Goal: Task Accomplishment & Management: Use online tool/utility

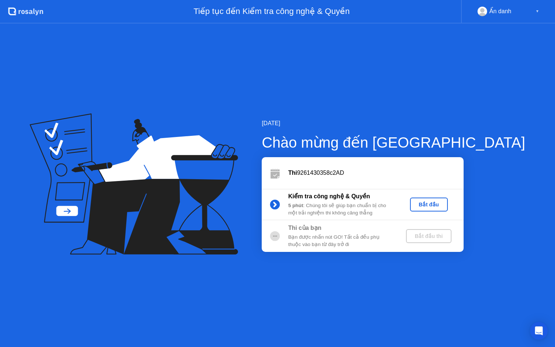
click at [445, 203] on div "Bắt đầu" at bounding box center [429, 204] width 32 height 6
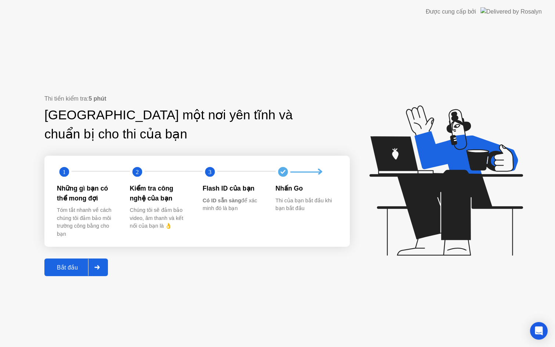
click at [74, 270] on div "Bắt đầu" at bounding box center [67, 267] width 41 height 7
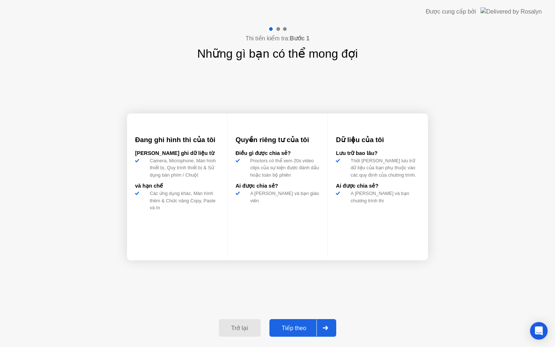
click at [311, 320] on button "Tiếp theo" at bounding box center [302, 328] width 67 height 18
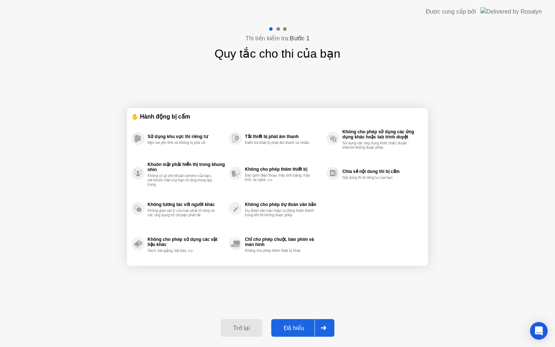
click at [295, 324] on div "Đã hiểu" at bounding box center [293, 327] width 41 height 7
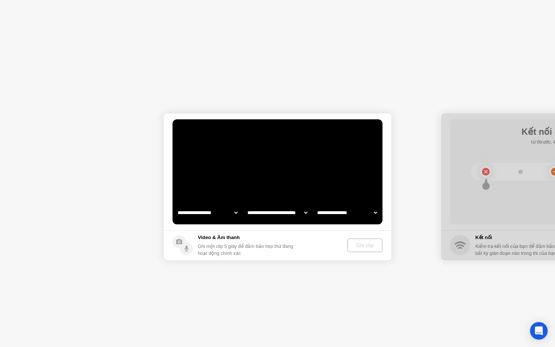
select select "**********"
select select "*******"
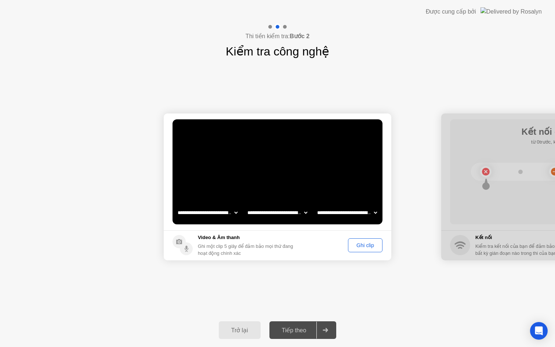
click at [360, 247] on div "Ghi clip" at bounding box center [364, 245] width 29 height 6
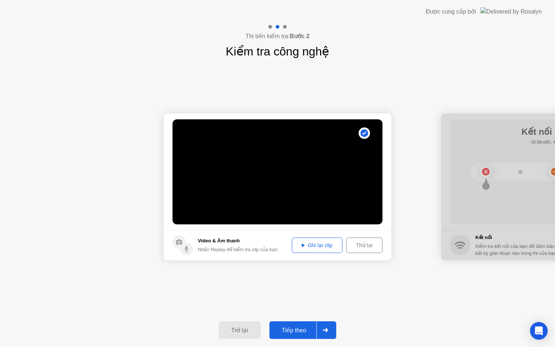
click at [312, 325] on button "Tiếp theo" at bounding box center [302, 330] width 67 height 18
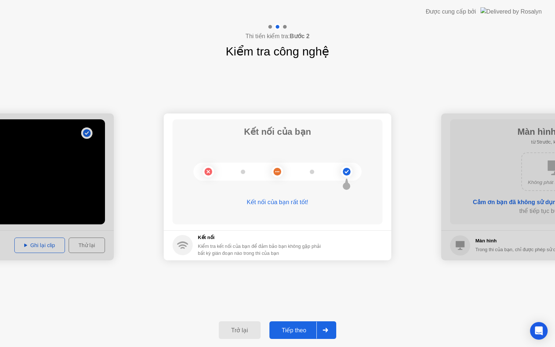
click at [302, 324] on button "Tiếp theo" at bounding box center [302, 330] width 67 height 18
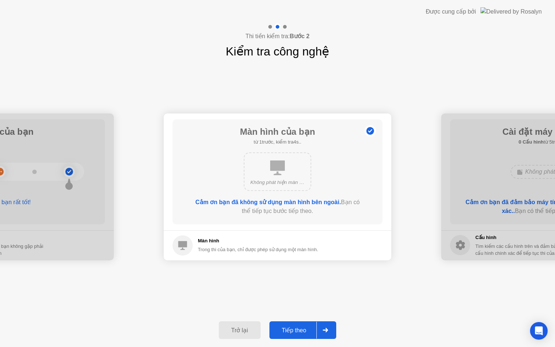
click at [301, 331] on div "Tiếp theo" at bounding box center [294, 330] width 45 height 7
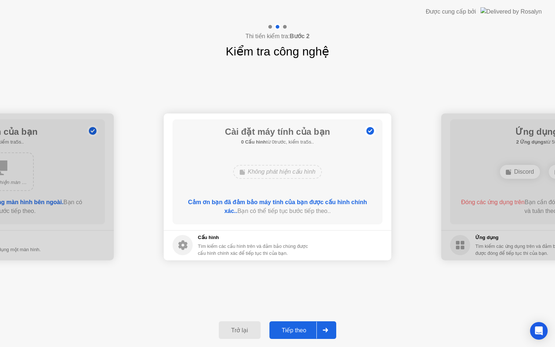
click at [301, 331] on div "Tiếp theo" at bounding box center [294, 330] width 45 height 7
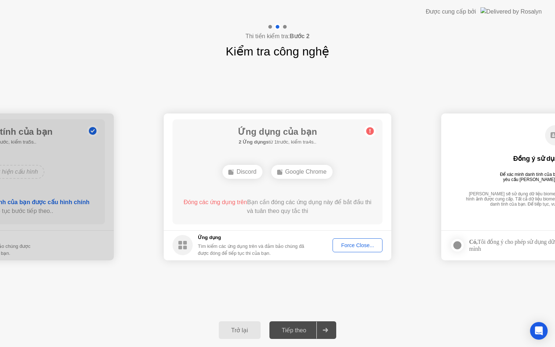
click at [348, 247] on div "Force Close..." at bounding box center [357, 245] width 45 height 6
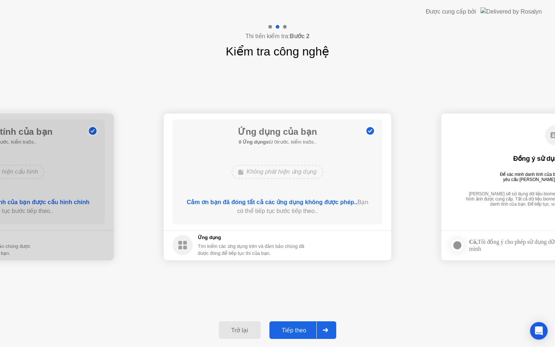
click at [353, 246] on footer "Ứng dụng Tìm kiếm các ứng dụng trên và đảm bảo chúng đã được đóng để tiếp tục t…" at bounding box center [278, 245] width 228 height 30
click at [305, 335] on button "Tiếp theo" at bounding box center [302, 330] width 67 height 18
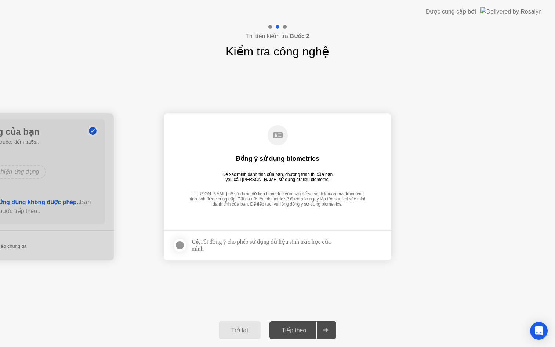
click at [282, 251] on div "Có, Tôi đồng ý cho phép sử dụng dữ liệu sinh trắc học của mình" at bounding box center [265, 245] width 147 height 14
click at [220, 247] on div "Có, Tôi đồng ý cho phép sử dụng dữ liệu sinh trắc học của mình" at bounding box center [265, 245] width 147 height 14
click at [180, 248] on div at bounding box center [179, 245] width 9 height 9
click at [296, 325] on button "Tiếp theo" at bounding box center [302, 330] width 67 height 18
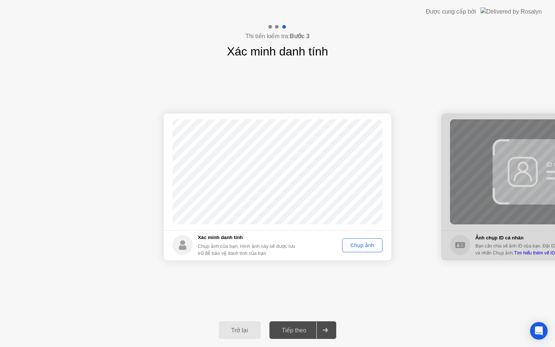
click at [353, 246] on div "Chụp ảnh" at bounding box center [362, 245] width 35 height 6
click at [318, 333] on div at bounding box center [325, 329] width 18 height 17
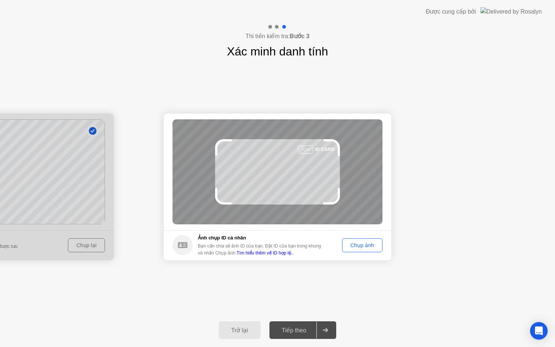
click at [351, 247] on div "Chụp ảnh" at bounding box center [362, 245] width 35 height 6
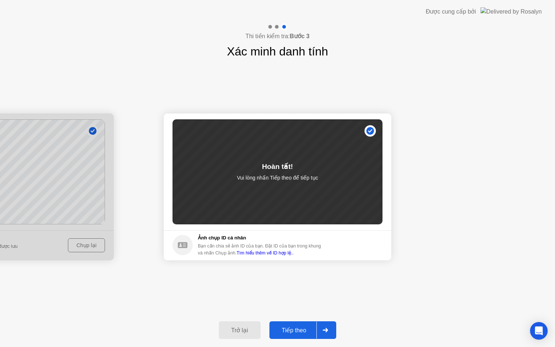
click at [301, 331] on div "Tiếp theo" at bounding box center [294, 330] width 45 height 7
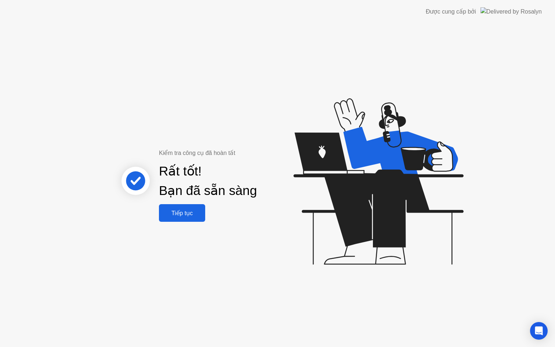
click at [177, 215] on div "Tiếp tục" at bounding box center [182, 213] width 42 height 7
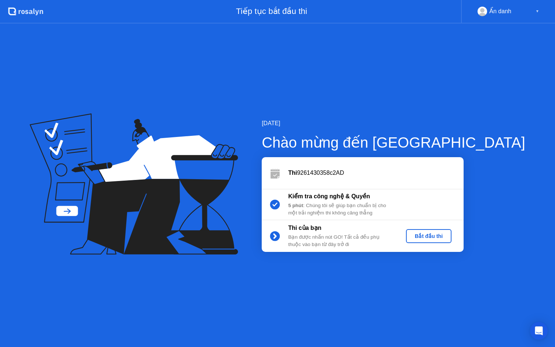
click at [448, 233] on div "Bắt đầu thi" at bounding box center [429, 236] width 40 height 6
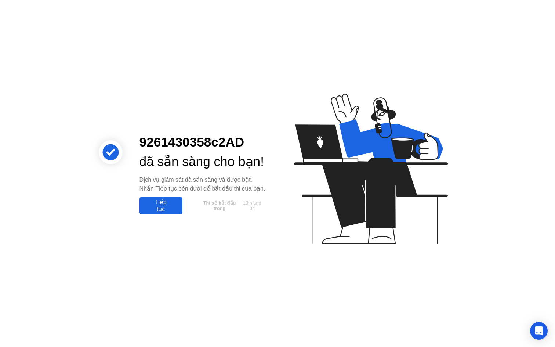
click at [166, 212] on div "Tiếp tục" at bounding box center [161, 206] width 39 height 14
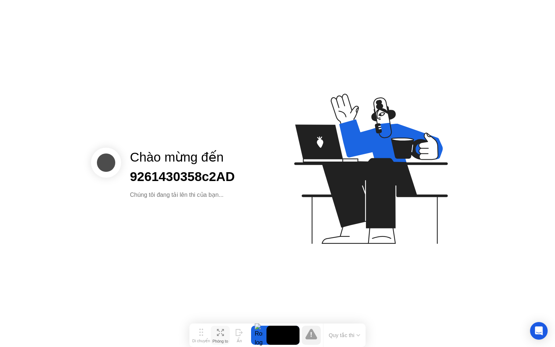
click at [226, 339] on div "Phóng to" at bounding box center [220, 341] width 16 height 4
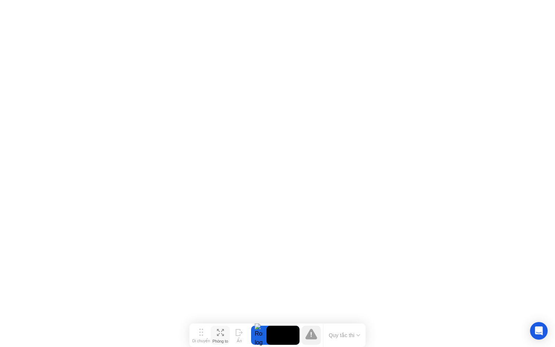
drag, startPoint x: 294, startPoint y: 298, endPoint x: 271, endPoint y: 305, distance: 23.7
click at [345, 323] on div "Di chuyển Thu nhỏ Ẩn No Alerts Quy tắc thi" at bounding box center [277, 334] width 176 height 23
drag, startPoint x: 205, startPoint y: 301, endPoint x: 371, endPoint y: 263, distance: 171.0
click at [366, 323] on div "Di chuyển Thu nhỏ Ẩn No Alerts Quy tắc thi" at bounding box center [277, 334] width 176 height 23
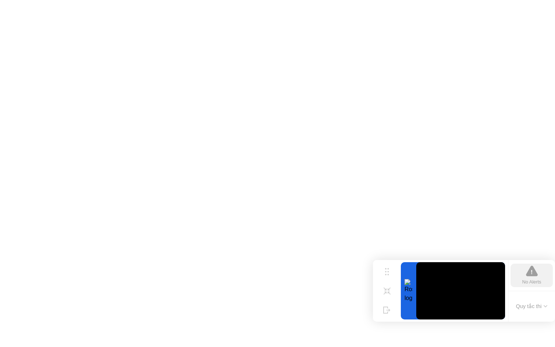
click at [541, 309] on button "Quy tắc thi" at bounding box center [532, 306] width 36 height 7
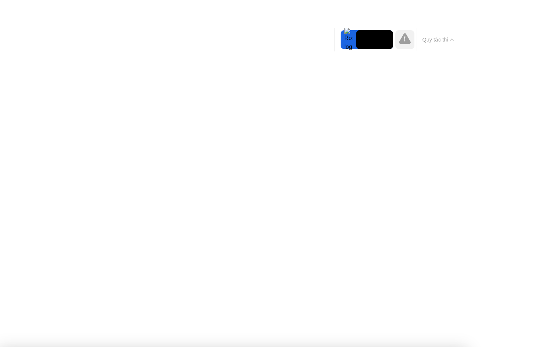
drag, startPoint x: 283, startPoint y: 129, endPoint x: 187, endPoint y: 121, distance: 96.2
drag, startPoint x: 399, startPoint y: 138, endPoint x: 331, endPoint y: 121, distance: 69.7
drag, startPoint x: 378, startPoint y: 175, endPoint x: 325, endPoint y: 164, distance: 54.3
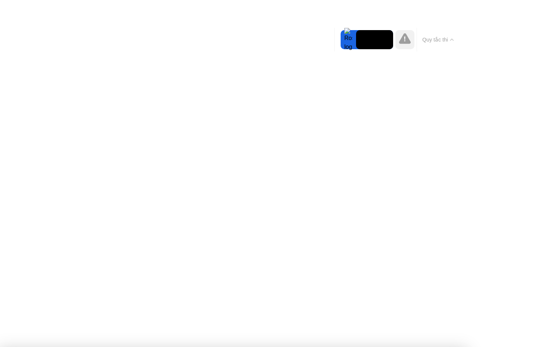
drag, startPoint x: 261, startPoint y: 174, endPoint x: 205, endPoint y: 154, distance: 59.7
drag, startPoint x: 169, startPoint y: 240, endPoint x: 138, endPoint y: 225, distance: 34.1
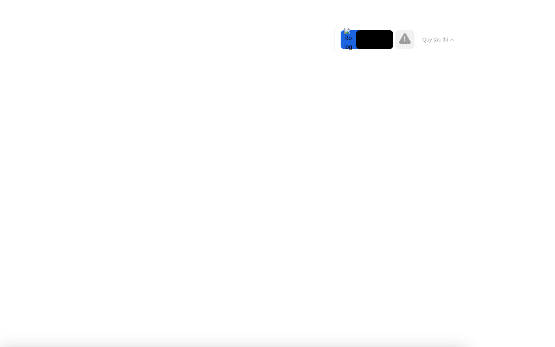
drag, startPoint x: 163, startPoint y: 211, endPoint x: 152, endPoint y: 202, distance: 13.8
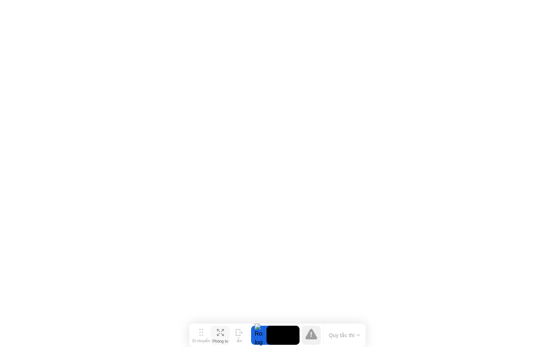
click at [220, 339] on div "Phóng to" at bounding box center [220, 341] width 16 height 4
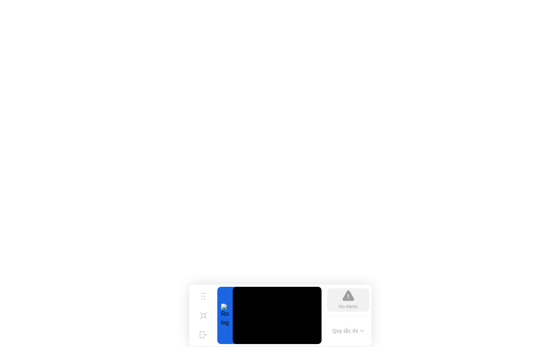
drag, startPoint x: 285, startPoint y: 306, endPoint x: 316, endPoint y: 304, distance: 30.5
click at [316, 304] on video at bounding box center [277, 315] width 89 height 57
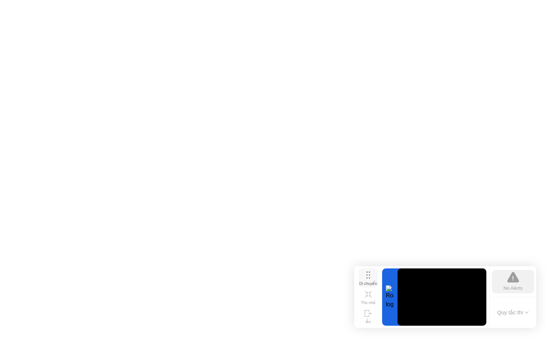
drag, startPoint x: 202, startPoint y: 295, endPoint x: 377, endPoint y: 273, distance: 176.5
click at [377, 281] on div "Di chuyển" at bounding box center [368, 283] width 18 height 5
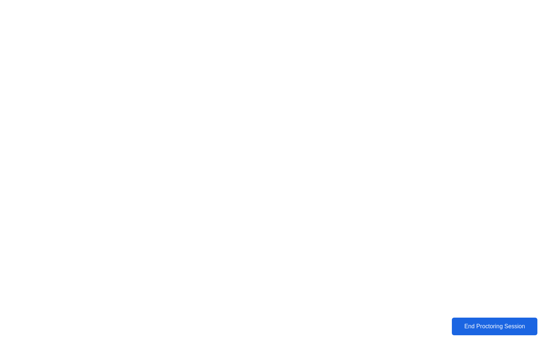
click at [463, 330] on div "End Proctoring Session" at bounding box center [495, 326] width 82 height 7
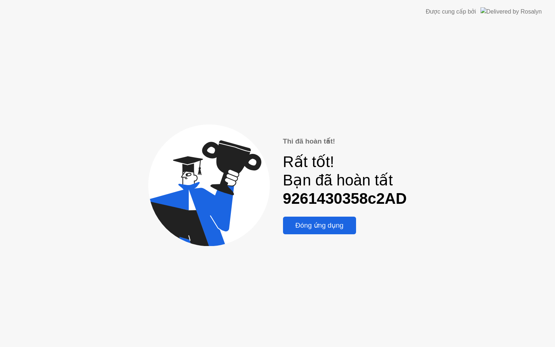
click at [314, 229] on div "Đóng ứng dụng" at bounding box center [319, 225] width 69 height 8
